Goal: Task Accomplishment & Management: Manage account settings

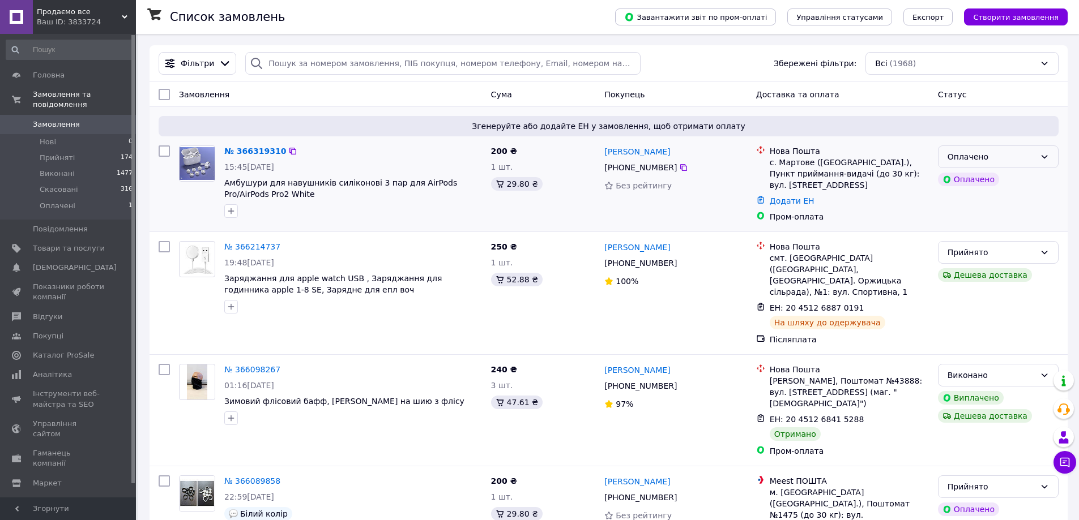
click at [1015, 159] on div "Оплачено" at bounding box center [991, 157] width 88 height 12
click at [992, 179] on li "Прийнято" at bounding box center [997, 182] width 119 height 20
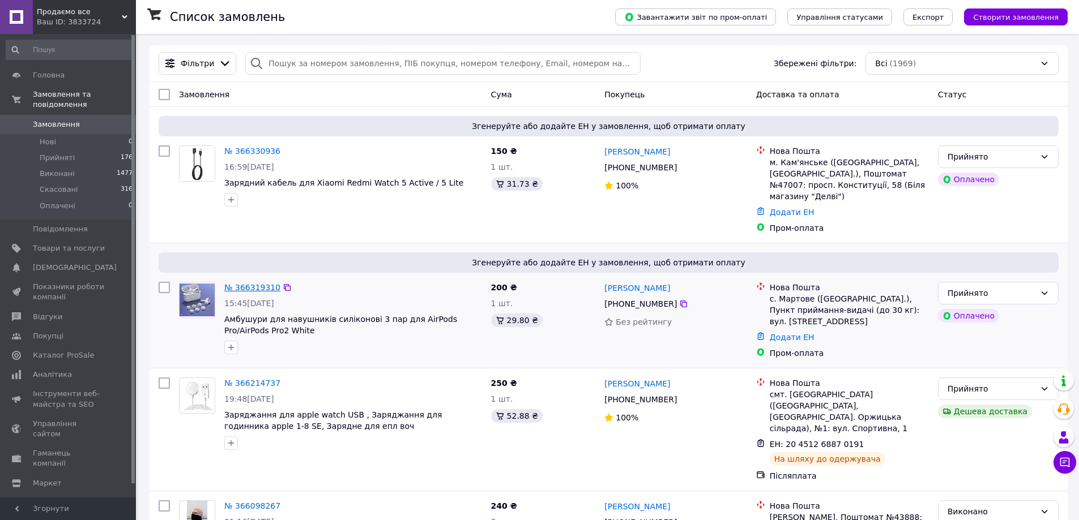
click at [246, 288] on link "№ 366319310" at bounding box center [252, 287] width 56 height 9
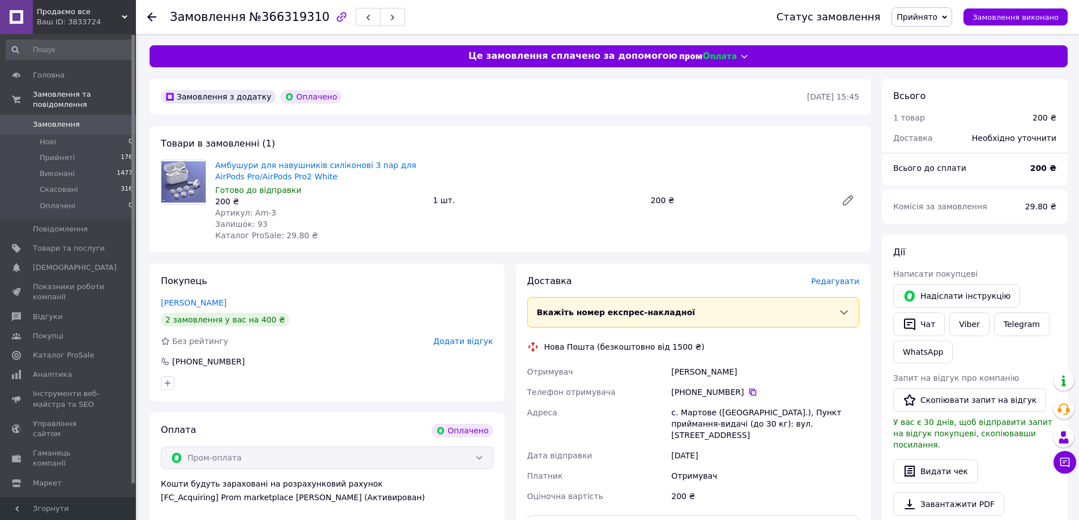
click at [748, 395] on icon at bounding box center [752, 392] width 9 height 9
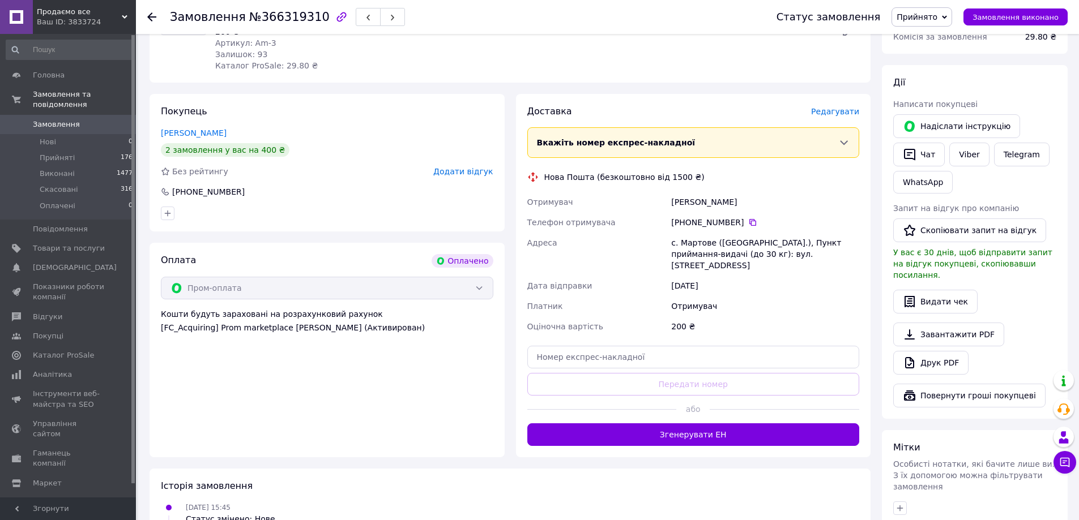
click at [752, 423] on button "Згенерувати ЕН" at bounding box center [693, 434] width 332 height 23
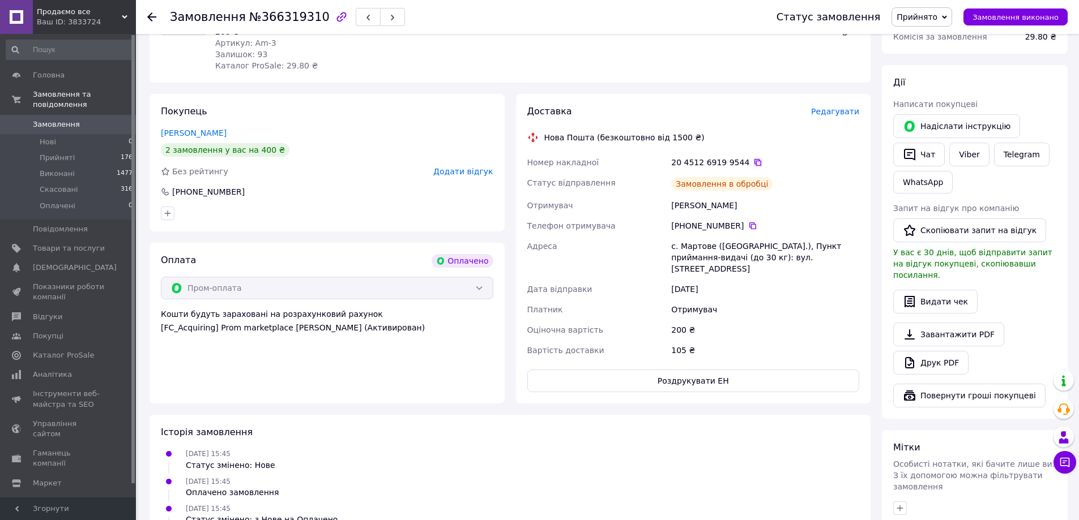
click at [754, 164] on icon at bounding box center [757, 162] width 7 height 7
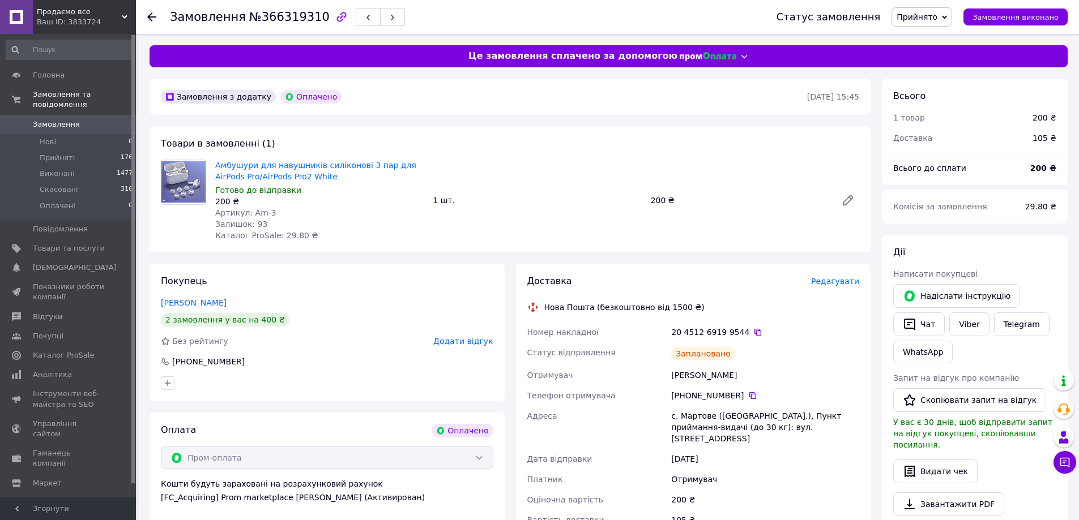
click at [148, 22] on div at bounding box center [151, 16] width 9 height 11
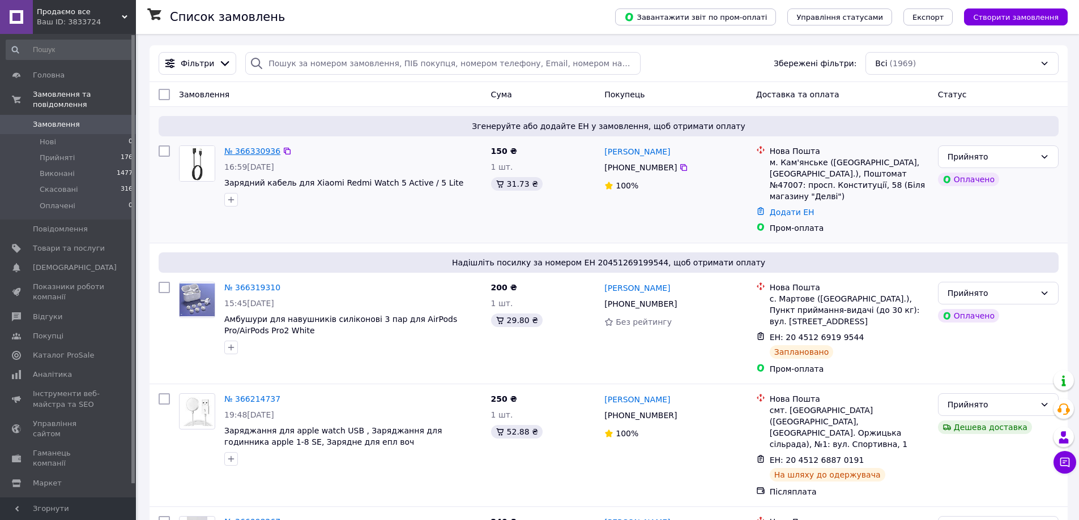
click at [245, 152] on link "№ 366330936" at bounding box center [252, 151] width 56 height 9
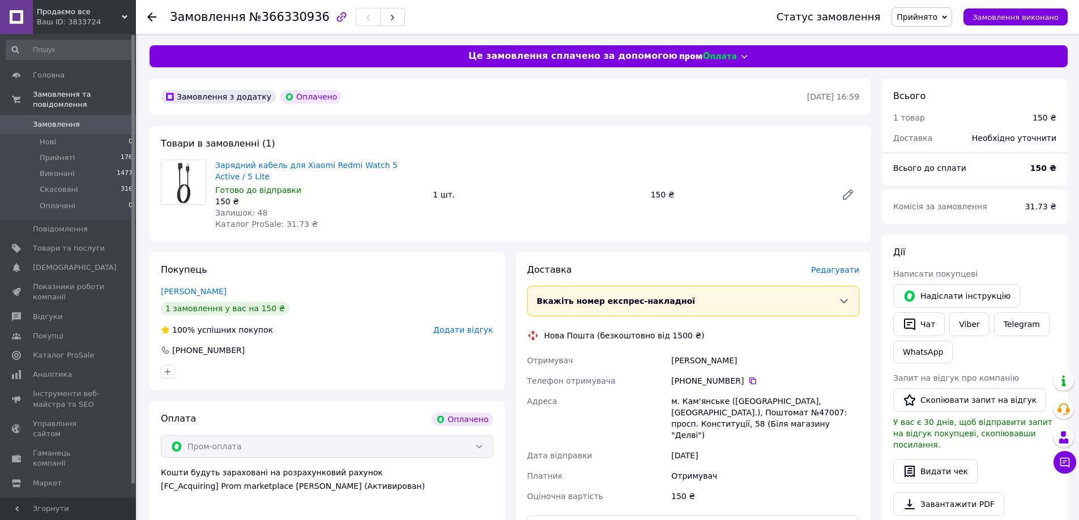
scroll to position [170, 0]
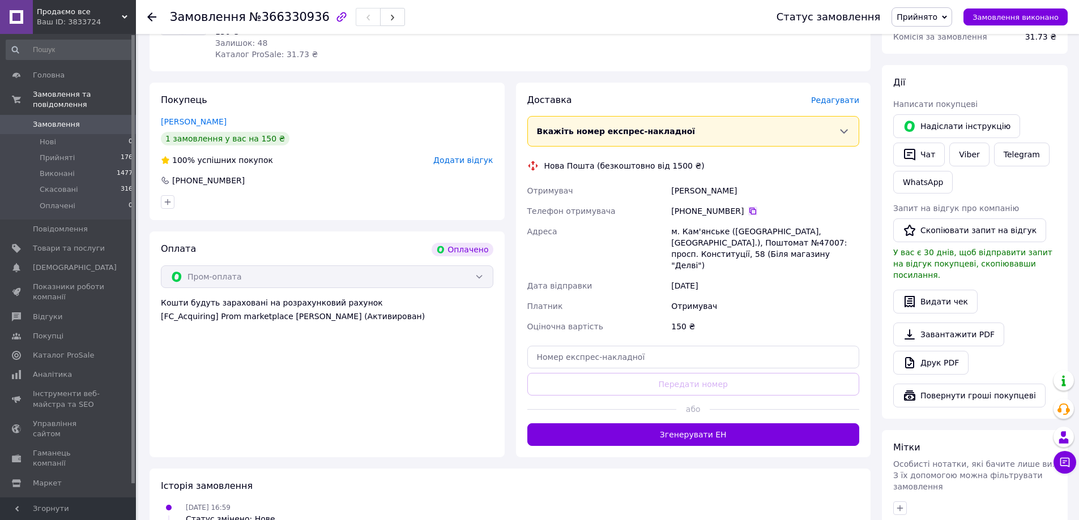
click at [748, 207] on icon at bounding box center [752, 211] width 9 height 9
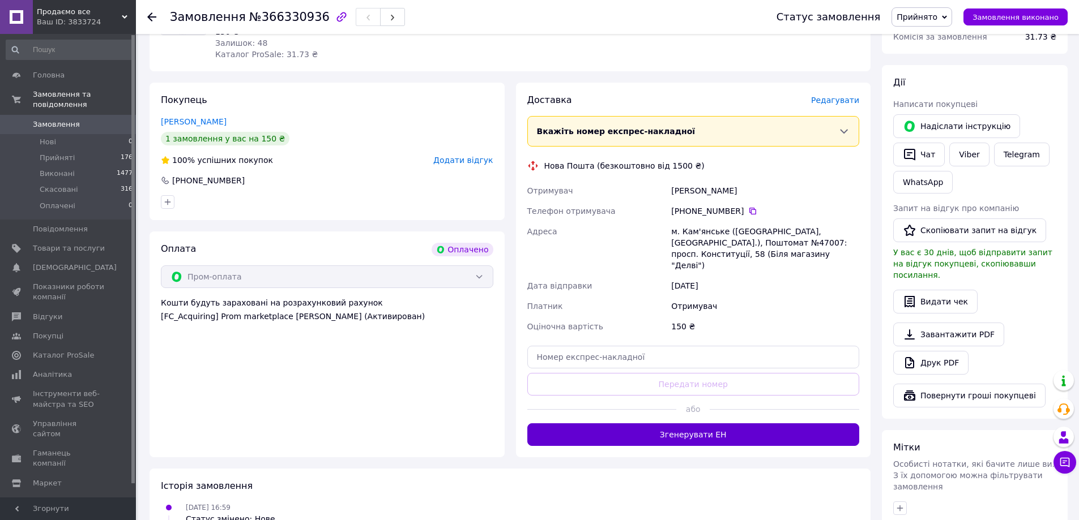
click at [698, 423] on button "Згенерувати ЕН" at bounding box center [693, 434] width 332 height 23
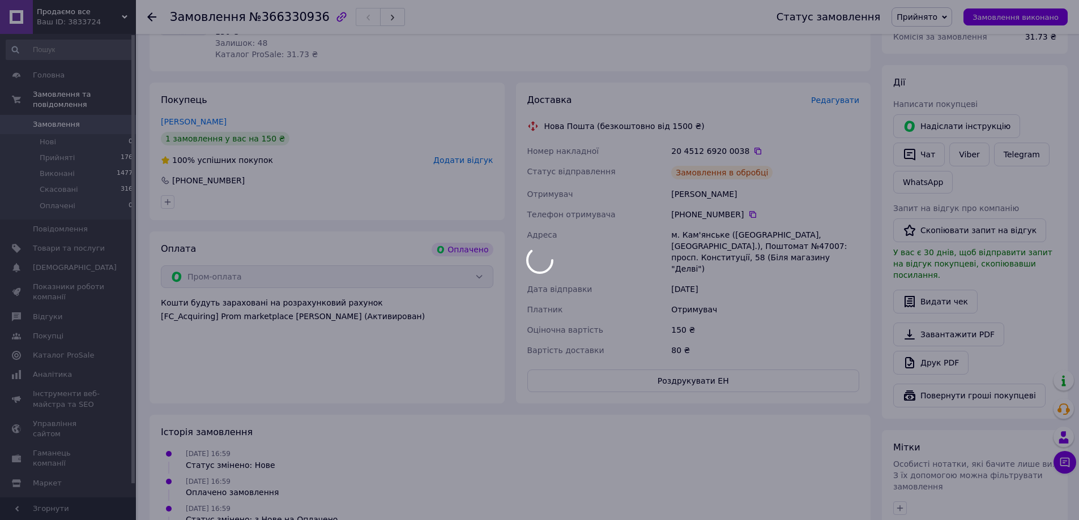
click at [745, 137] on body "Продаємо все Ваш ID: 3833724 Сайт Продаємо все Кабінет покупця Перевірити стан …" at bounding box center [539, 264] width 1079 height 869
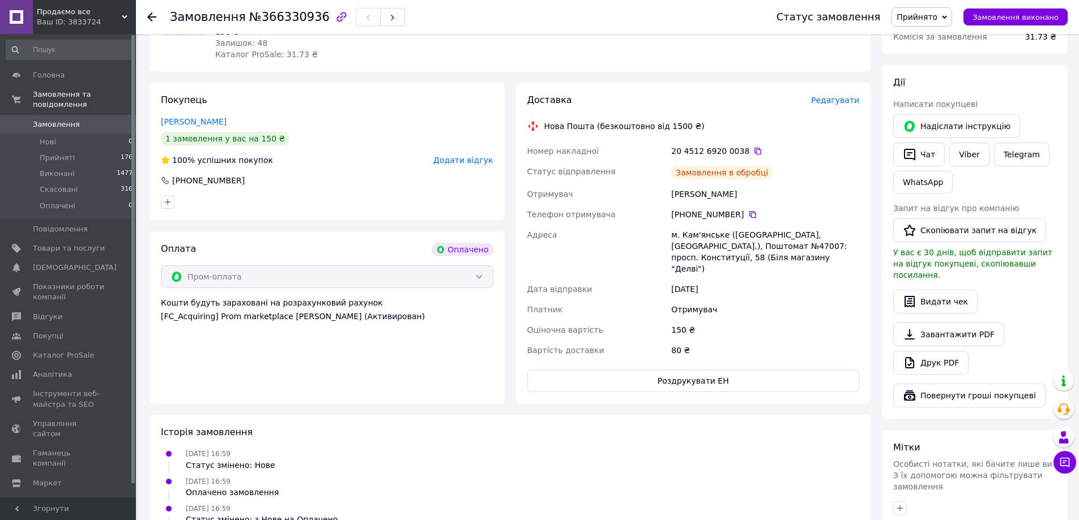
click at [753, 147] on icon at bounding box center [757, 151] width 9 height 9
click at [156, 18] on use at bounding box center [151, 16] width 9 height 9
